Goal: Information Seeking & Learning: Learn about a topic

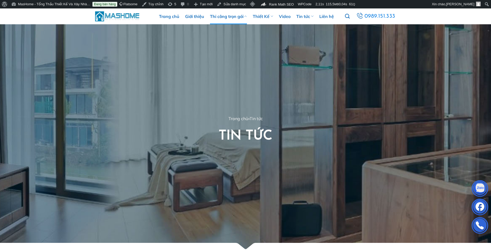
click at [227, 18] on link "Thi công trọn gói" at bounding box center [228, 16] width 37 height 16
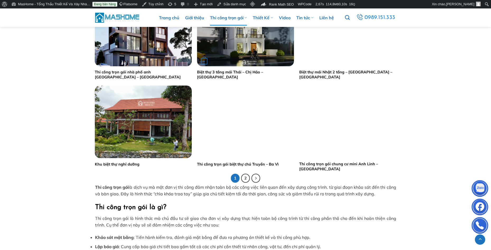
scroll to position [1056, 0]
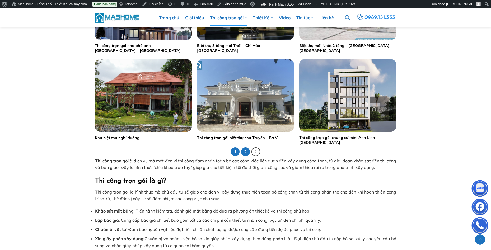
click at [245, 152] on link "2" at bounding box center [245, 151] width 9 height 9
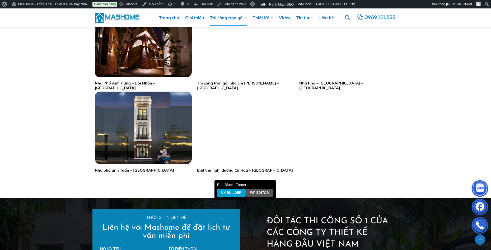
scroll to position [528, 0]
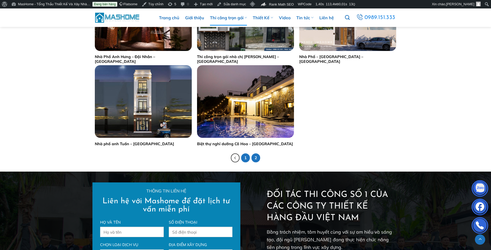
click at [246, 158] on link "1" at bounding box center [245, 157] width 9 height 9
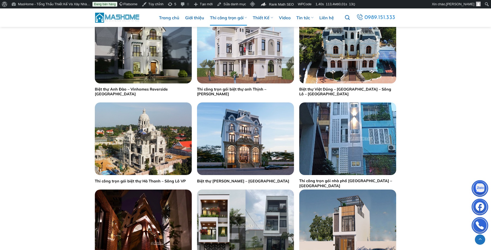
scroll to position [291, 0]
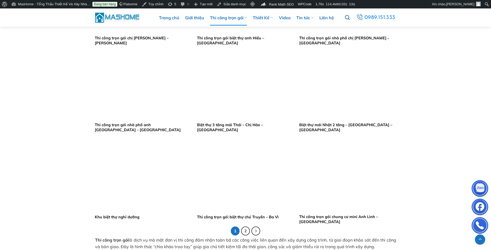
scroll to position [1004, 0]
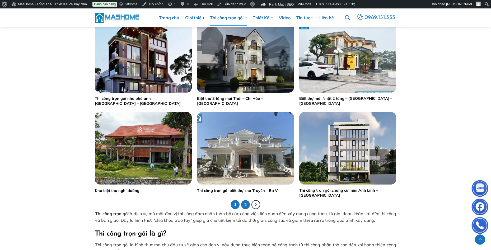
click at [248, 204] on link "2" at bounding box center [245, 204] width 9 height 9
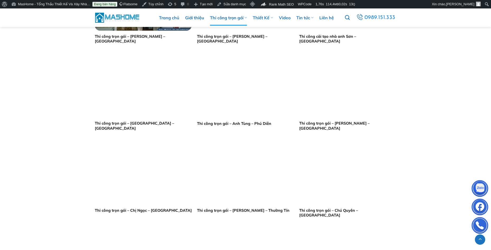
scroll to position [343, 0]
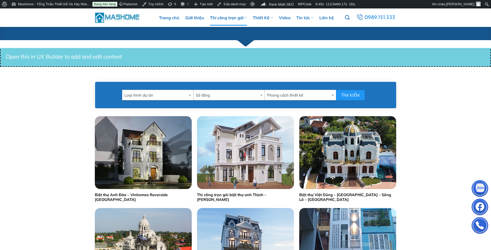
scroll to position [264, 0]
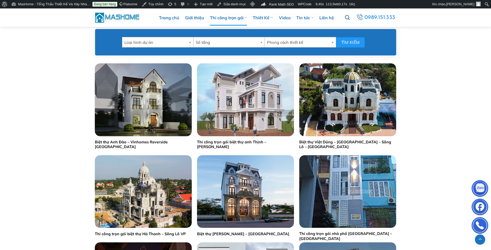
click at [160, 203] on img "Thi công trọn gói biệt thự Hà Thanh – Sông Lô VP" at bounding box center [143, 191] width 97 height 73
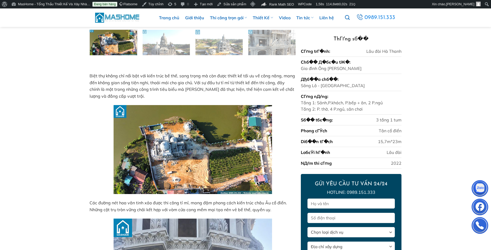
scroll to position [291, 0]
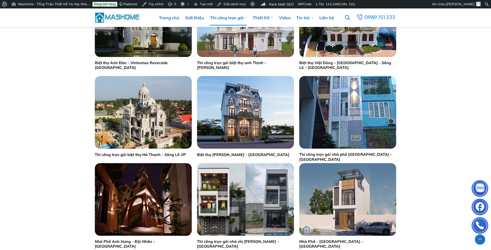
scroll to position [555, 0]
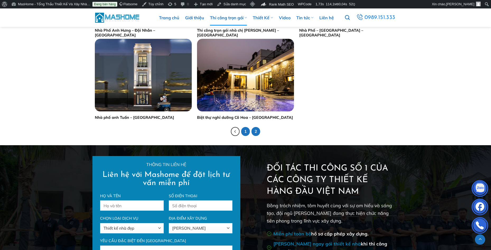
click at [244, 132] on link "1" at bounding box center [245, 131] width 9 height 9
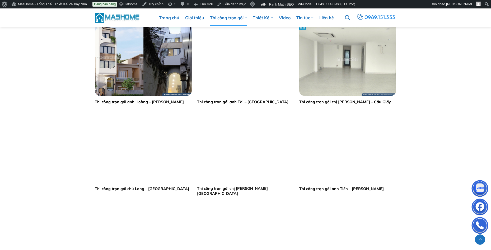
scroll to position [713, 0]
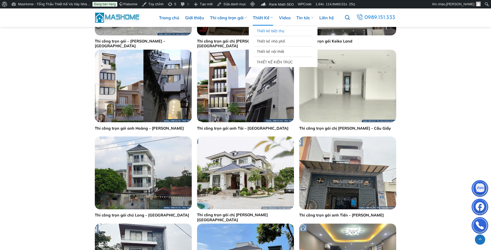
click at [276, 31] on link "Thiết kế biệt thự" at bounding box center [283, 31] width 53 height 10
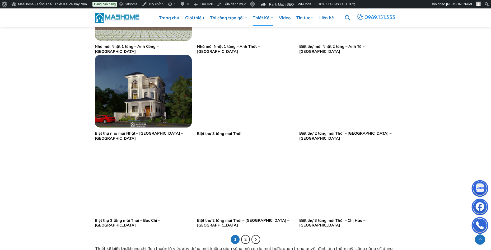
scroll to position [1083, 0]
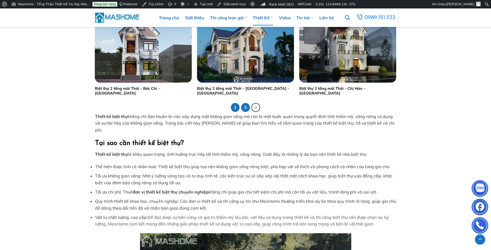
click at [248, 108] on link "2" at bounding box center [245, 107] width 9 height 9
click at [246, 108] on link "2" at bounding box center [245, 107] width 9 height 9
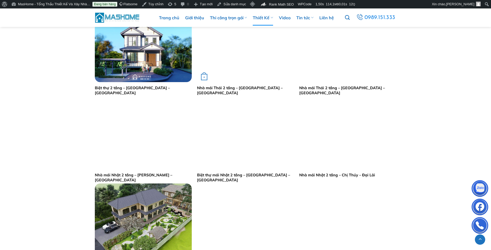
scroll to position [264, 0]
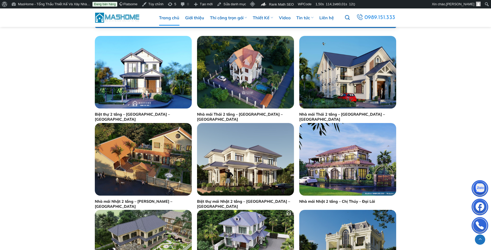
click at [164, 20] on link "Trang chủ" at bounding box center [169, 18] width 20 height 16
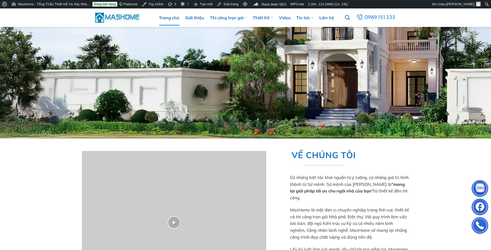
scroll to position [211, 0]
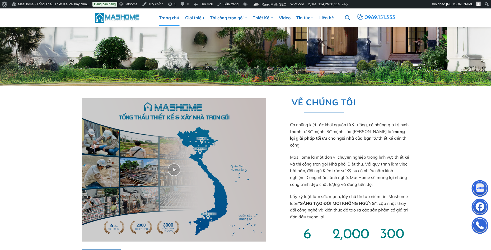
drag, startPoint x: 5, startPoint y: 153, endPoint x: 22, endPoint y: 91, distance: 64.1
click at [5, 152] on div "Xem thêm VỀ CHÚNG TÔI Có những kiệt tác khơi nguồn từ ý tưởng, có những giá trị…" at bounding box center [245, 183] width 491 height 195
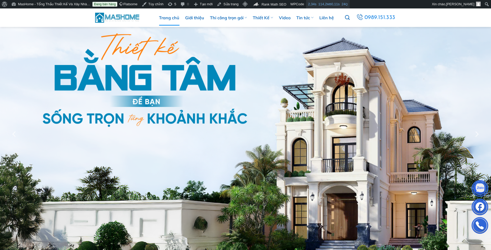
scroll to position [0, 0]
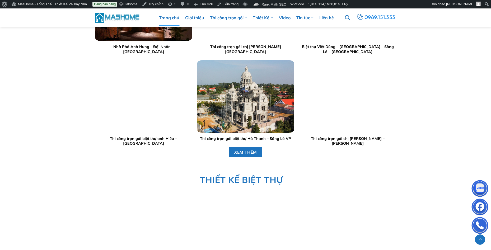
scroll to position [555, 0]
